Goal: Information Seeking & Learning: Find contact information

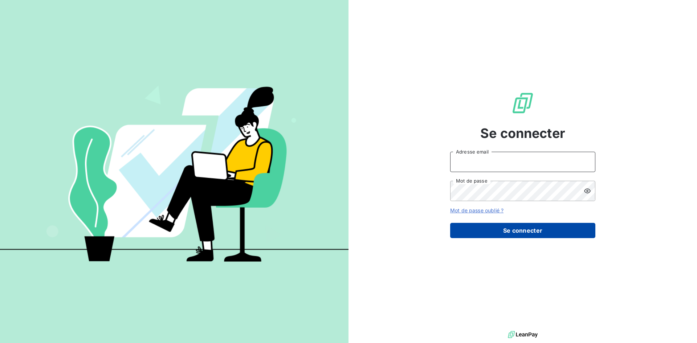
type input "[EMAIL_ADDRESS][DOMAIN_NAME]"
click at [502, 231] on button "Se connecter" at bounding box center [522, 230] width 145 height 15
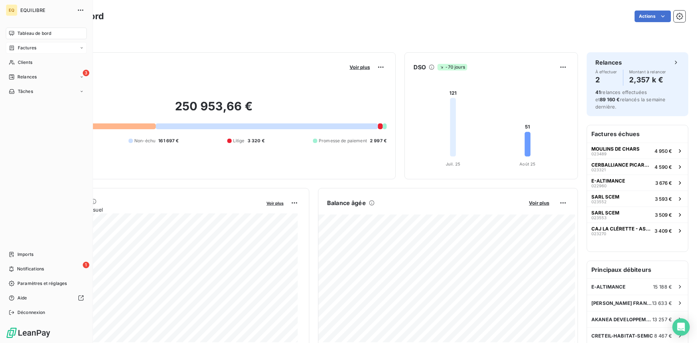
click at [28, 49] on span "Factures" at bounding box center [27, 48] width 19 height 7
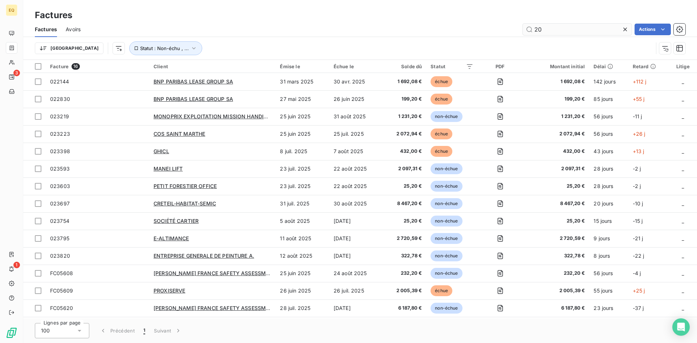
click at [583, 30] on input "20" at bounding box center [577, 30] width 109 height 12
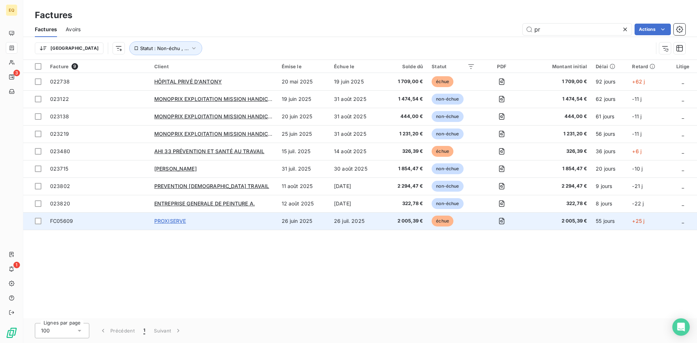
type input "pr"
click at [174, 218] on span "PROXISERVE" at bounding box center [170, 221] width 32 height 6
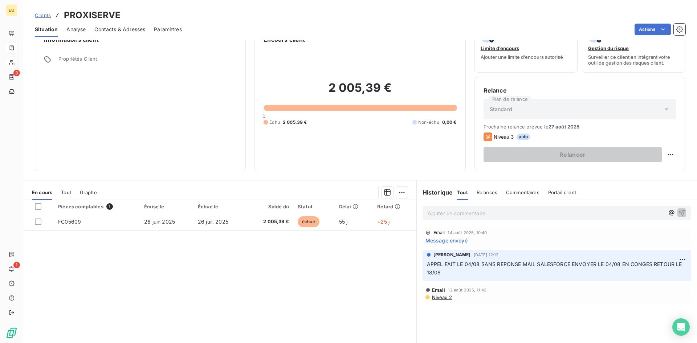
scroll to position [37, 0]
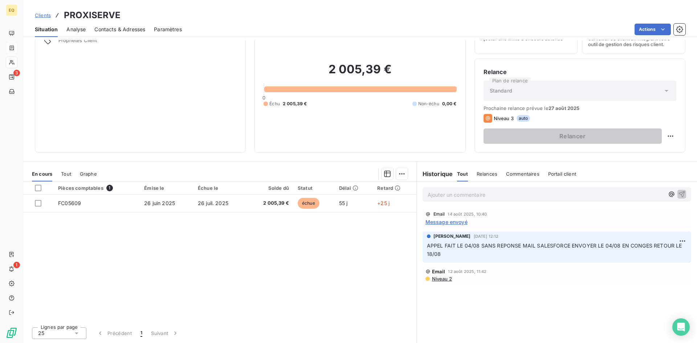
click at [481, 196] on p "Ajouter un commentaire ﻿" at bounding box center [546, 194] width 237 height 9
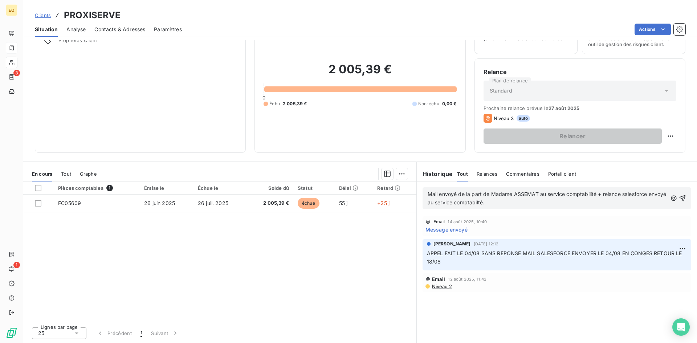
click at [428, 194] on span "Mail envoyé de la part de Madame ASSEMAT au service comptabilité + relance sale…" at bounding box center [548, 198] width 240 height 15
click at [563, 203] on p "Appel fait le 20/08 Mail envoyé de la part de Madame ASSEMAT au service comptab…" at bounding box center [548, 198] width 240 height 17
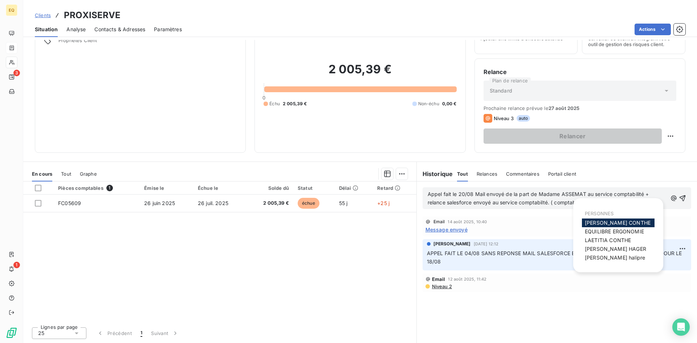
click at [560, 218] on div "Email [DATE] 10:40 Message envoyé" at bounding box center [557, 226] width 269 height 20
click at [598, 200] on body "EQ 3 1 Clients PROXISERVE Situation Analyse Contacts & Adresses Paramètres Acti…" at bounding box center [348, 171] width 697 height 343
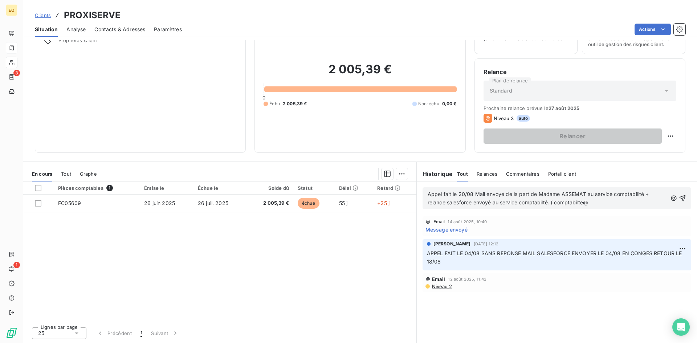
click at [540, 214] on div "Appel fait le 20/08 Mail envoyé de la part de Madame ASSEMAT au service comptab…" at bounding box center [557, 198] width 280 height 33
click at [587, 203] on body "EQ 3 1 Clients PROXISERVE Situation Analyse Contacts & Adresses Paramètres Acti…" at bounding box center [348, 171] width 697 height 343
click at [563, 204] on span "Appel fait le 20/08 Mail envoyé de la part de Madame ASSEMAT au service comptab…" at bounding box center [539, 198] width 223 height 15
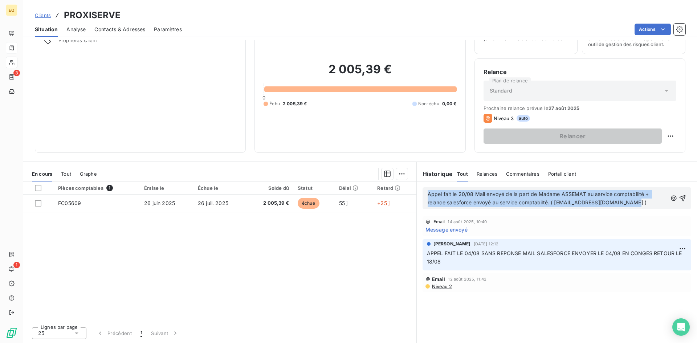
click at [563, 204] on span "Appel fait le 20/08 Mail envoyé de la part de Madame ASSEMAT au service comptab…" at bounding box center [539, 198] width 223 height 15
click at [563, 203] on span "Appel fait le 20/08 Mail envoyé de la part de Madame ASSEMAT au service comptab…" at bounding box center [539, 198] width 223 height 15
click at [558, 203] on span "Appel fait le 20/08 Mail envoyé de la part de Madame ASSEMAT au service comptab…" at bounding box center [539, 198] width 223 height 15
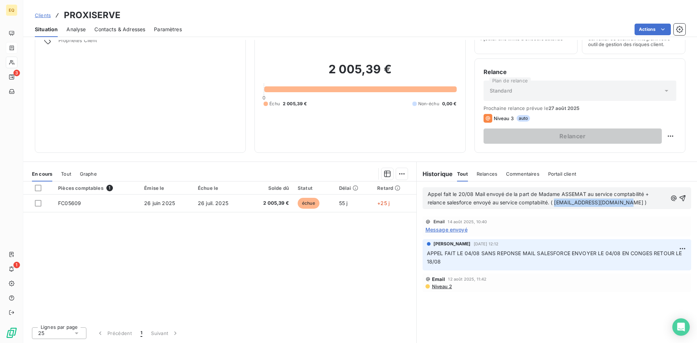
drag, startPoint x: 554, startPoint y: 203, endPoint x: 618, endPoint y: 204, distance: 64.3
click at [618, 204] on span "Appel fait le 20/08 Mail envoyé de la part de Madame ASSEMAT au service comptab…" at bounding box center [539, 198] width 223 height 15
copy span "[EMAIL_ADDRESS][DOMAIN_NAME]"
click at [597, 221] on div "Email [DATE] 10:40" at bounding box center [557, 221] width 263 height 5
click at [680, 197] on icon "button" at bounding box center [683, 198] width 6 height 6
